Goal: Check status: Check status

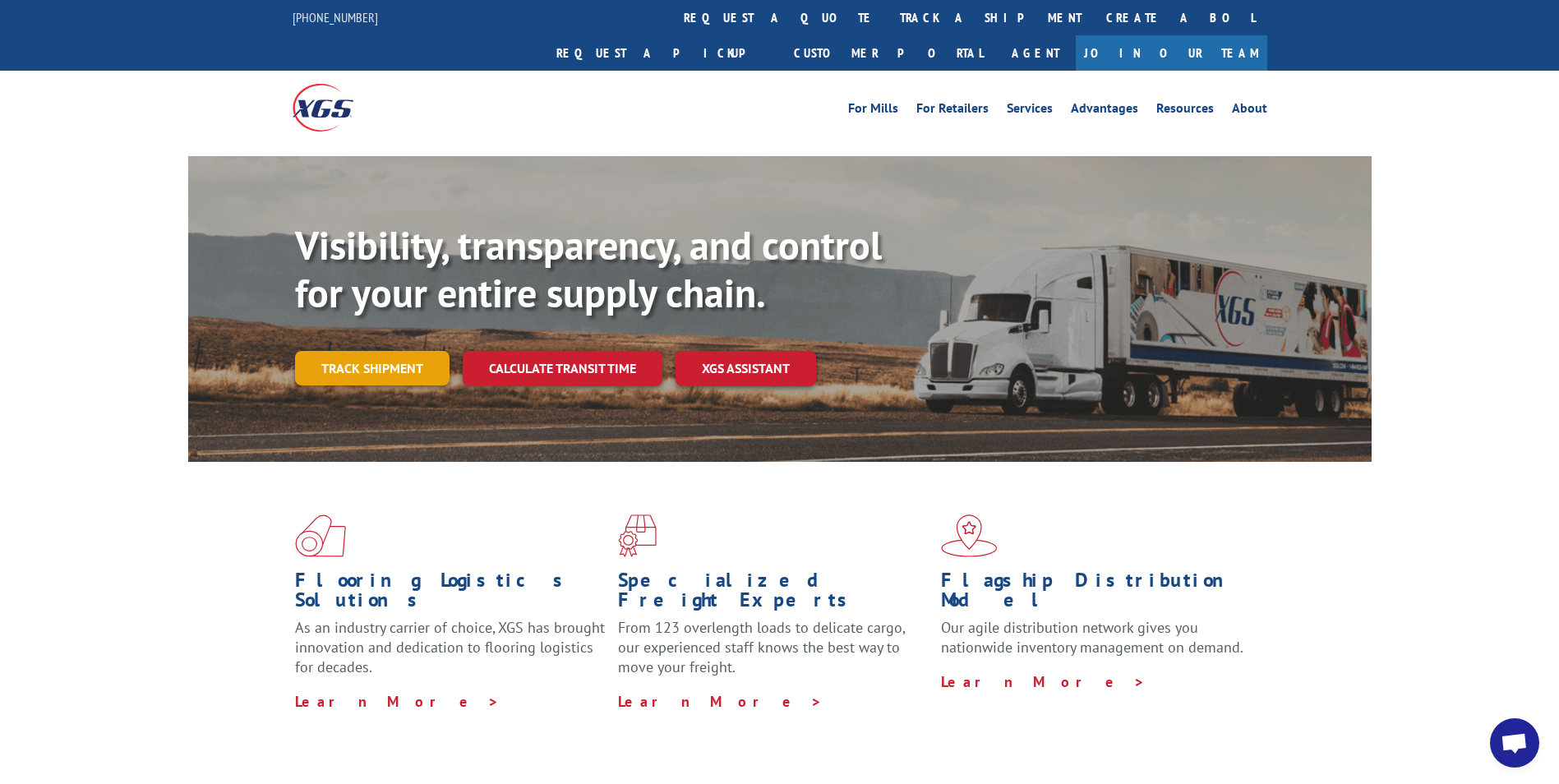
click at [355, 351] on link "Track shipment" at bounding box center [372, 368] width 154 height 34
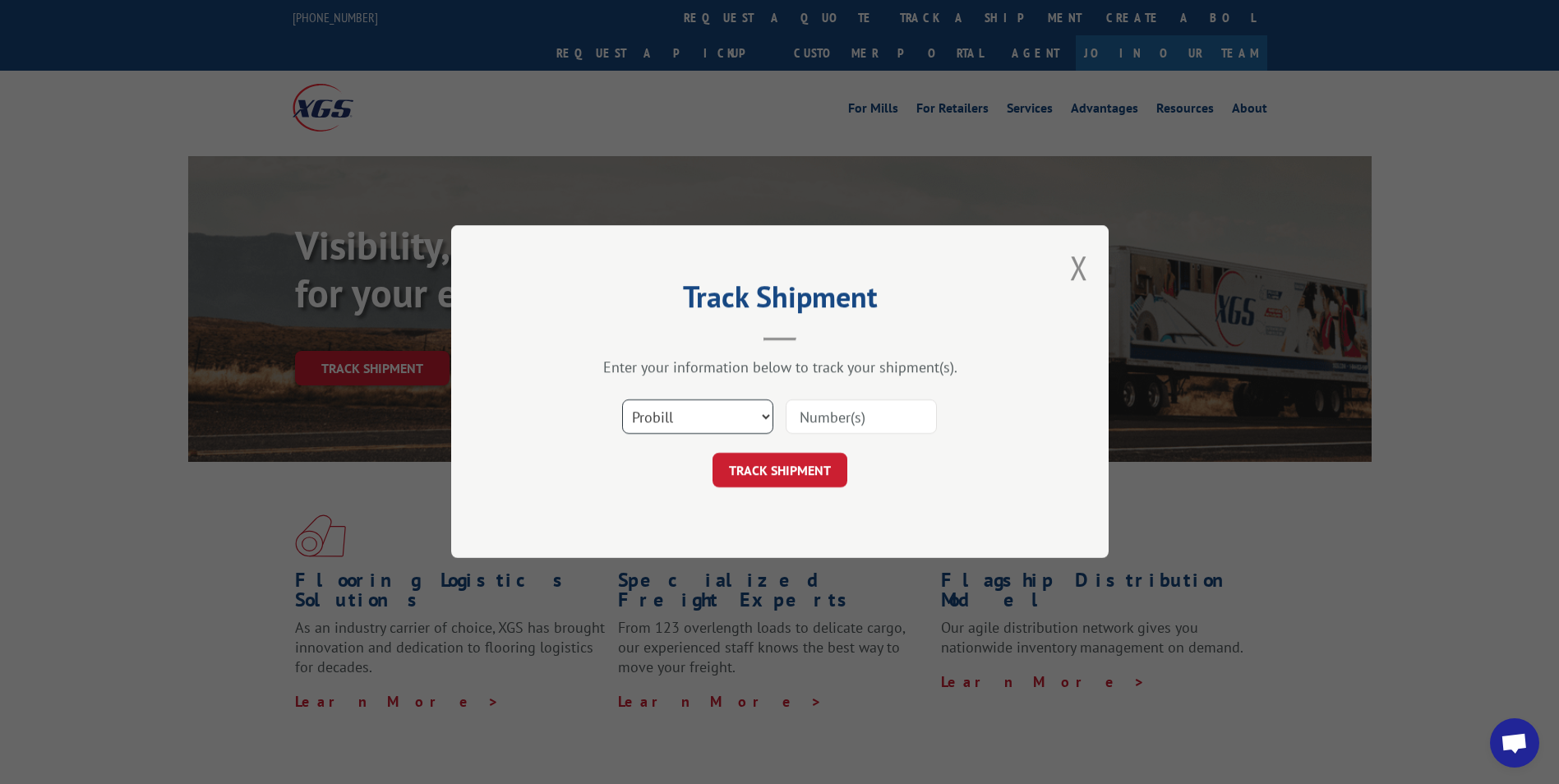
click at [768, 416] on select "Select category... Probill BOL PO" at bounding box center [698, 418] width 152 height 34
select select "bol"
click at [623, 401] on select "Select category... Probill BOL PO" at bounding box center [698, 418] width 152 height 34
click at [874, 413] on input at bounding box center [862, 418] width 152 height 34
type input "0910522"
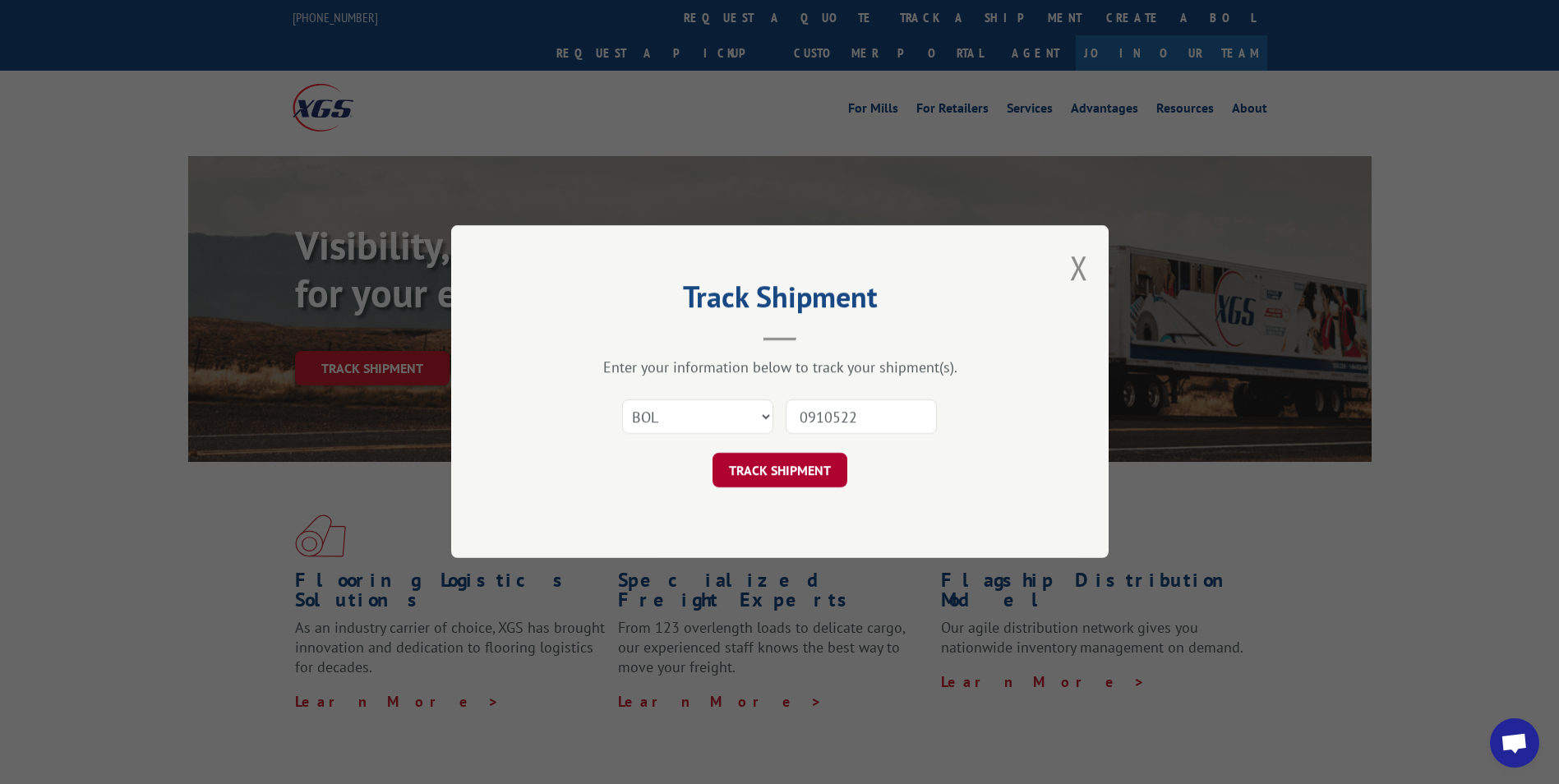
click at [762, 468] on button "TRACK SHIPMENT" at bounding box center [780, 471] width 134 height 34
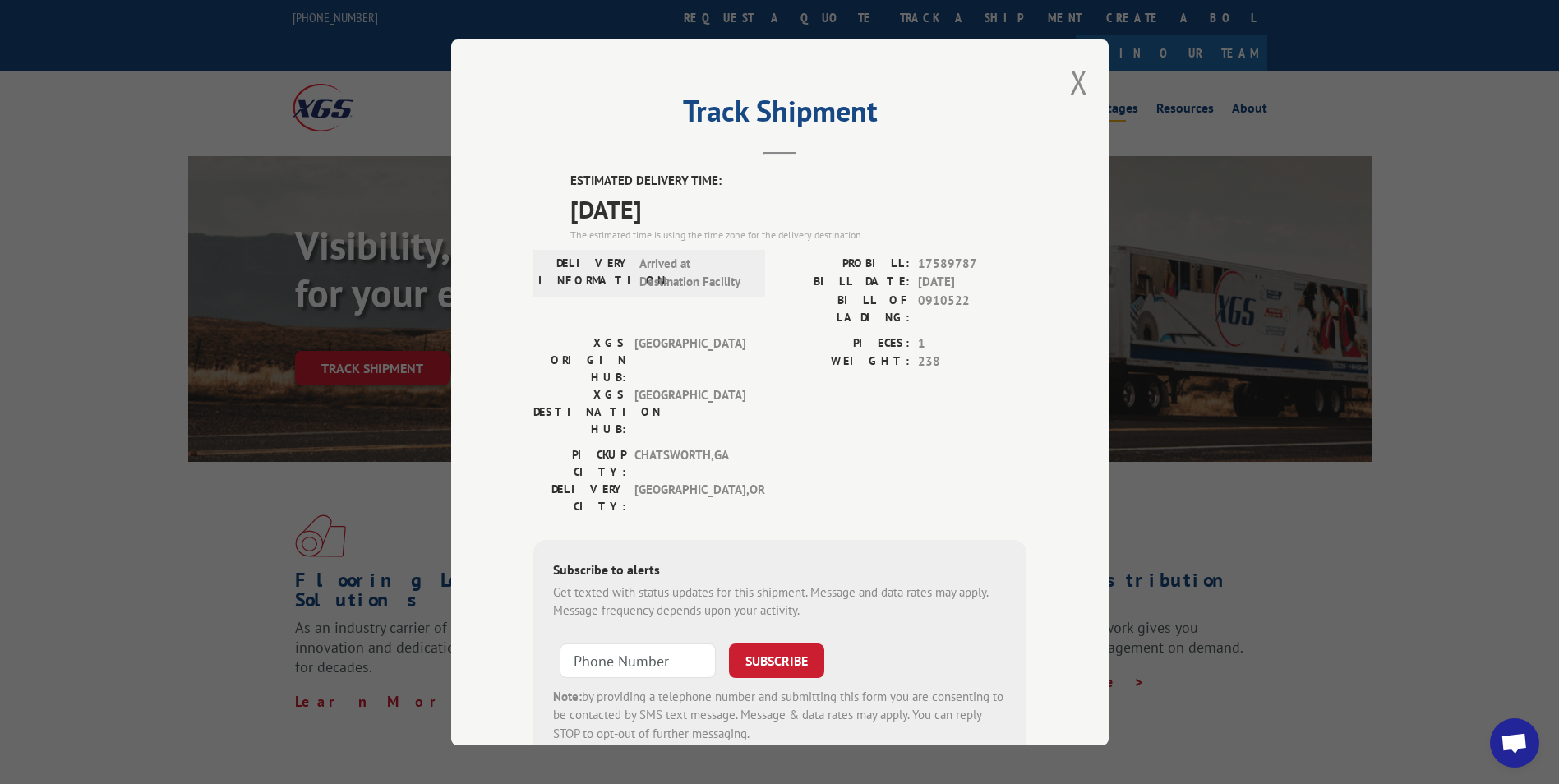
click at [1074, 78] on button "Close modal" at bounding box center [1079, 82] width 18 height 43
